Goal: Task Accomplishment & Management: Use online tool/utility

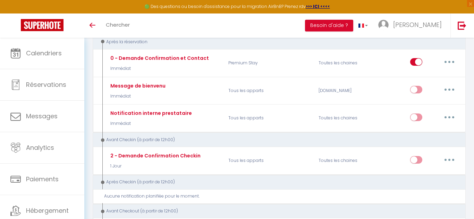
scroll to position [242, 0]
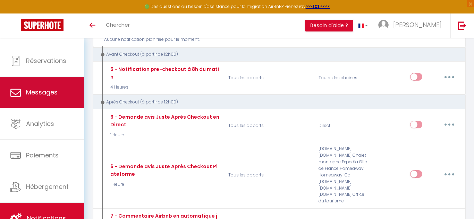
click at [54, 89] on span "Messages" at bounding box center [42, 92] width 32 height 9
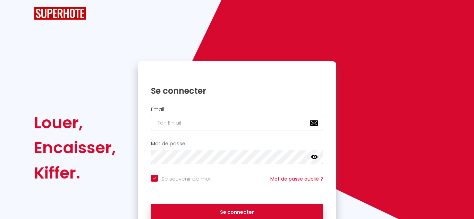
checkbox input "true"
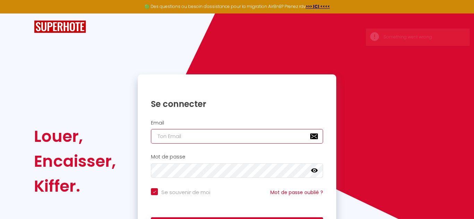
type input "[EMAIL_ADDRESS][PERSON_NAME][DOMAIN_NAME]"
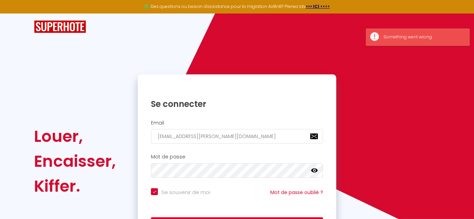
click at [366, 150] on div "Louer, Encaisser, [PERSON_NAME]. Se connecter Email [EMAIL_ADDRESS][PERSON_NAME…" at bounding box center [236, 162] width 415 height 174
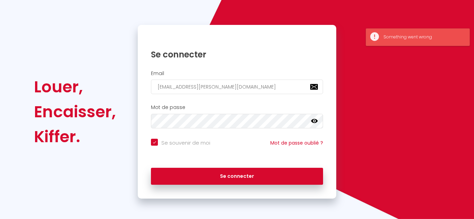
scroll to position [50, 0]
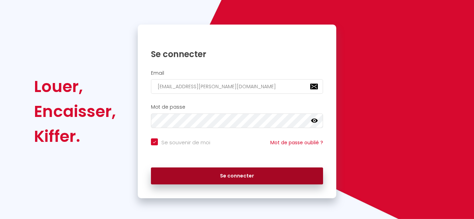
click at [213, 175] on button "Se connecter" at bounding box center [237, 176] width 172 height 17
checkbox input "true"
